Goal: Information Seeking & Learning: Learn about a topic

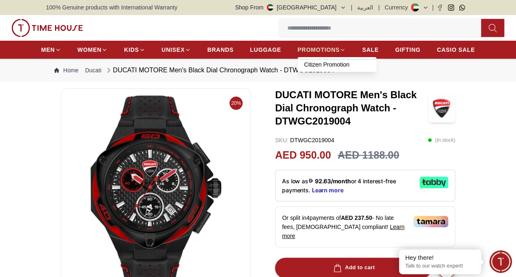
click at [309, 46] on span "PROMOTIONS" at bounding box center [319, 50] width 42 height 8
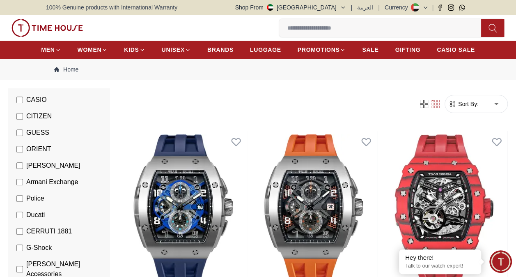
scroll to position [213, 0]
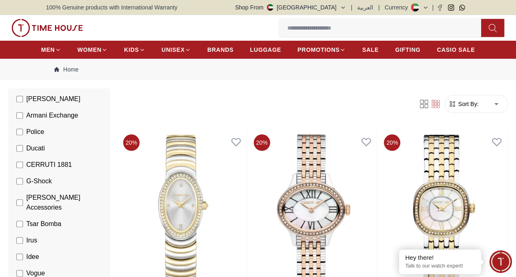
scroll to position [285, 0]
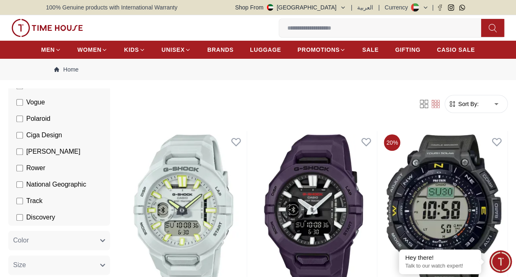
scroll to position [446, 0]
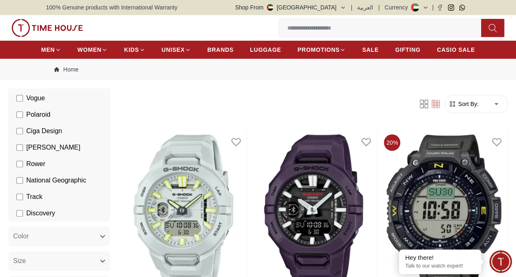
click at [474, 108] on form "Sort By: ​ ****** ​" at bounding box center [475, 104] width 63 height 18
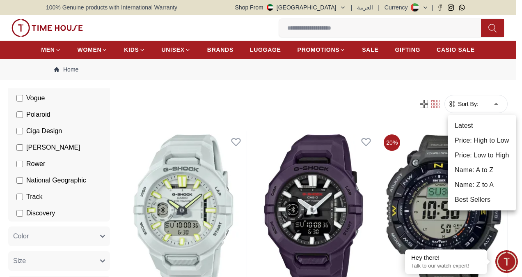
click at [485, 199] on li "Best Sellers" at bounding box center [482, 199] width 68 height 15
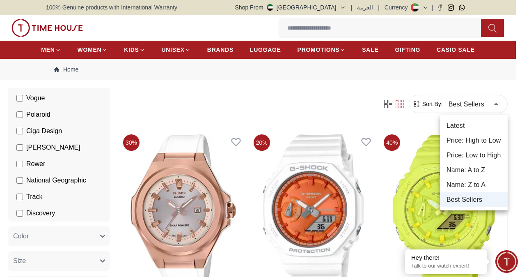
click at [471, 153] on li "Price: Low to High" at bounding box center [474, 155] width 68 height 15
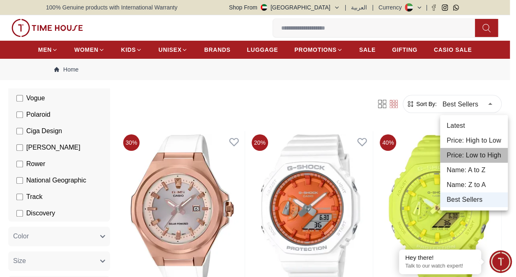
type input "*"
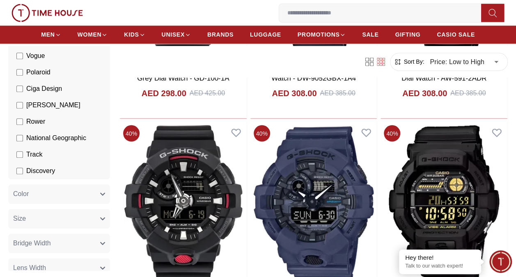
scroll to position [689, 0]
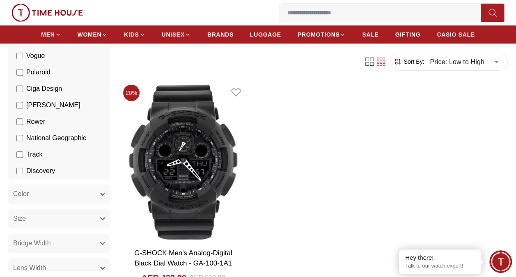
scroll to position [3009, 0]
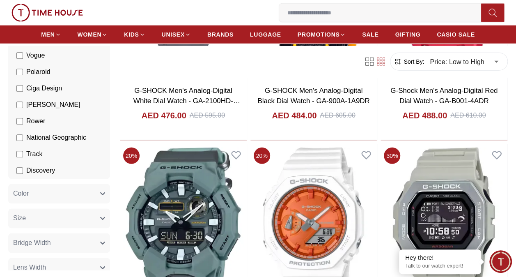
scroll to position [4290, 0]
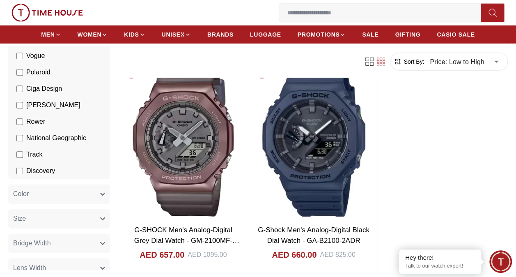
scroll to position [5920, 0]
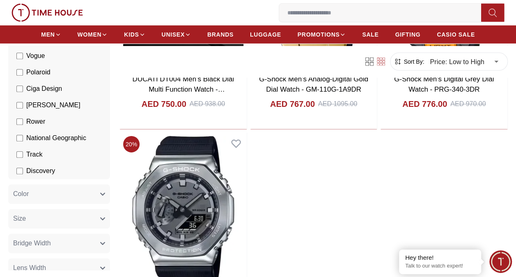
scroll to position [7485, 0]
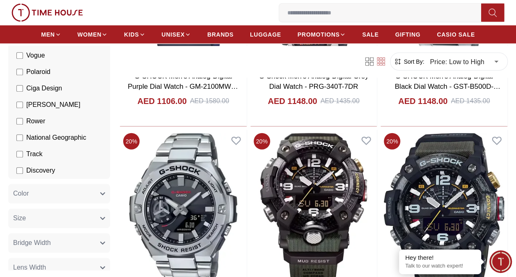
scroll to position [8781, 0]
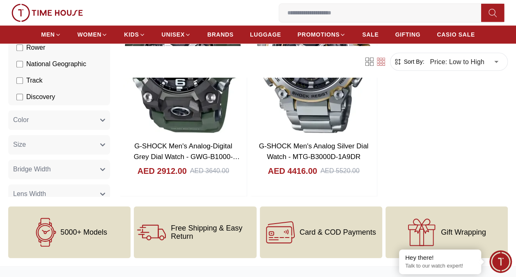
scroll to position [9597, 0]
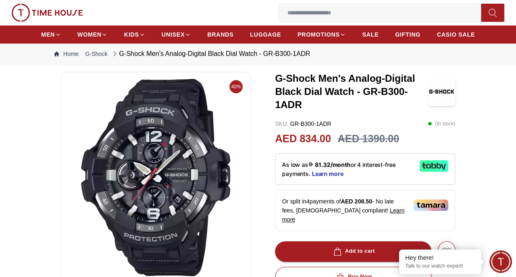
scroll to position [82, 0]
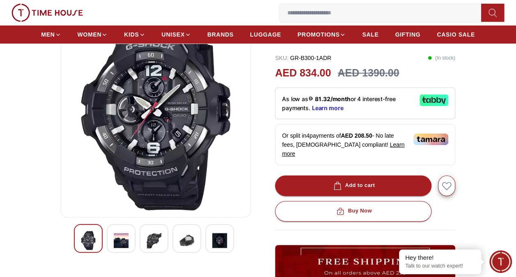
click at [128, 240] on img at bounding box center [121, 240] width 15 height 19
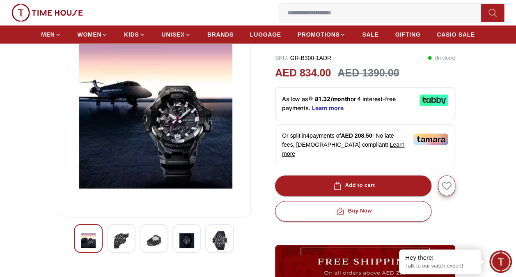
click at [147, 239] on img at bounding box center [154, 240] width 15 height 19
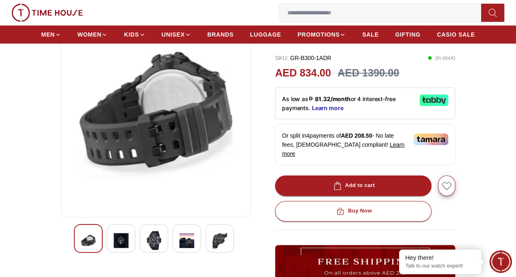
click at [182, 237] on img at bounding box center [186, 240] width 15 height 19
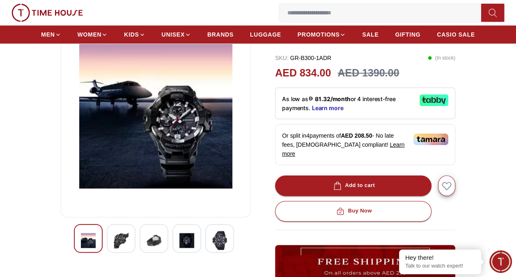
click at [222, 242] on img at bounding box center [219, 240] width 15 height 19
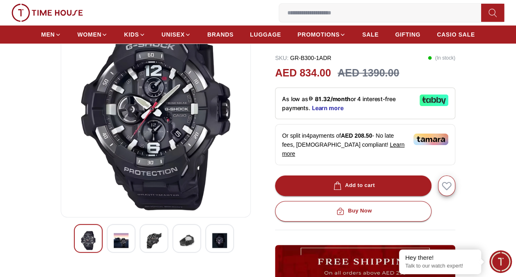
click at [222, 240] on img at bounding box center [219, 240] width 15 height 19
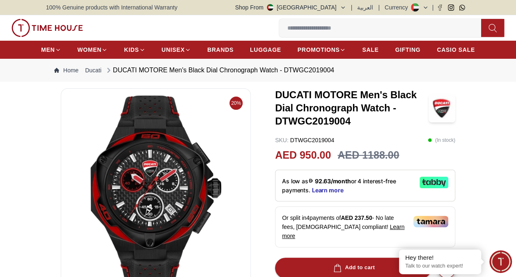
click at [199, 210] on img at bounding box center [156, 193] width 176 height 197
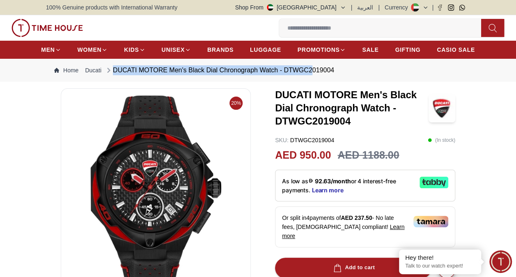
drag, startPoint x: 334, startPoint y: 71, endPoint x: 311, endPoint y: 71, distance: 23.4
click at [311, 71] on nav "Home Ducati DUCATI MOTORE Men's Black Dial Chronograph Watch - DTWGC2019004" at bounding box center [258, 70] width 424 height 23
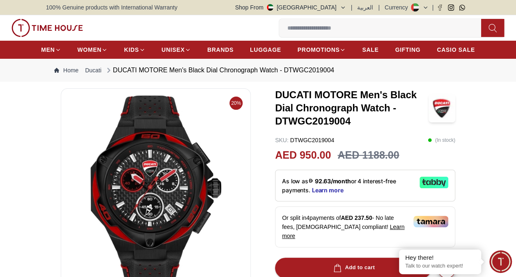
drag, startPoint x: 311, startPoint y: 71, endPoint x: 334, endPoint y: 68, distance: 23.1
click at [334, 68] on div "DUCATI MOTORE Men's Black Dial Chronograph Watch - DTWGC2019004" at bounding box center [219, 70] width 229 height 10
drag, startPoint x: 334, startPoint y: 68, endPoint x: 284, endPoint y: 68, distance: 49.7
click at [284, 68] on div "DUCATI MOTORE Men's Black Dial Chronograph Watch - DTWGC2019004" at bounding box center [219, 70] width 229 height 10
copy div "DTWGC2019004"
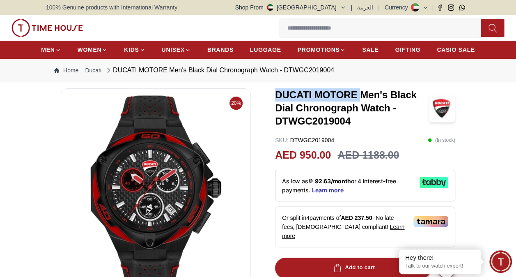
drag, startPoint x: 277, startPoint y: 96, endPoint x: 363, endPoint y: 99, distance: 86.3
click at [363, 99] on h3 "DUCATI MOTORE Men's Black Dial Chronograph Watch - DTWGC2019004" at bounding box center [351, 107] width 153 height 39
copy h3 "DUCATI MOTORE"
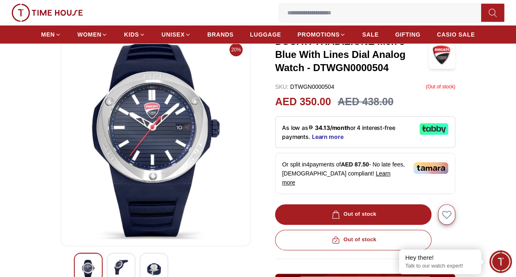
scroll to position [66, 0]
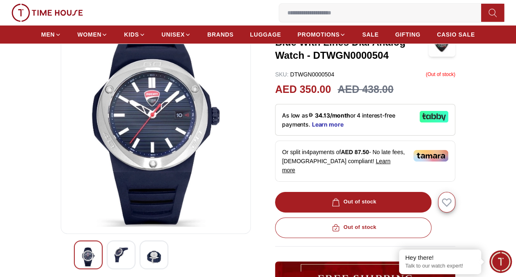
click at [115, 260] on img at bounding box center [121, 254] width 15 height 15
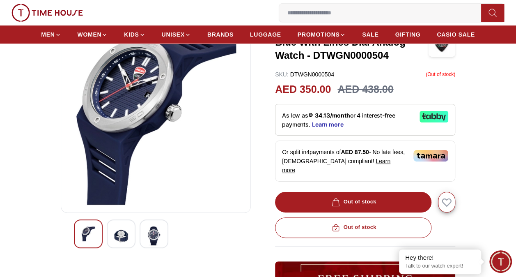
click at [158, 245] on div at bounding box center [154, 233] width 29 height 29
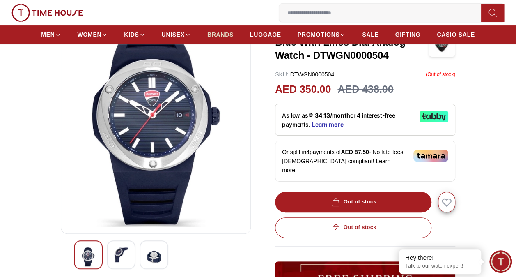
click at [224, 35] on span "BRANDS" at bounding box center [220, 34] width 26 height 8
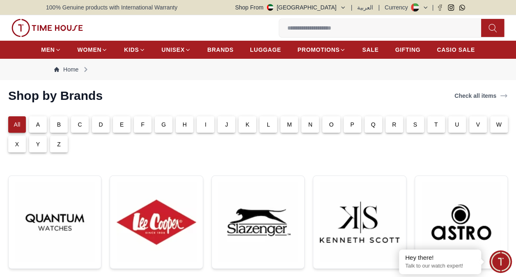
click at [97, 125] on div "D" at bounding box center [101, 124] width 18 height 16
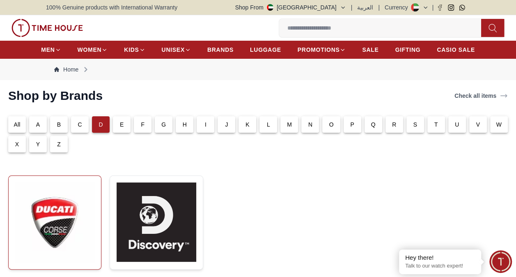
click at [57, 218] on img at bounding box center [54, 222] width 79 height 80
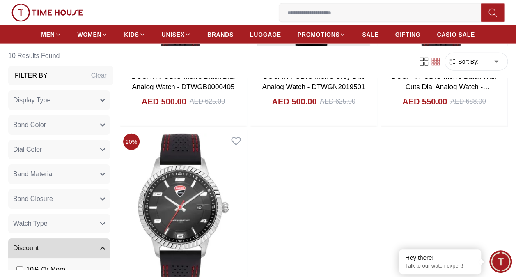
scroll to position [941, 0]
